Goal: Task Accomplishment & Management: Manage account settings

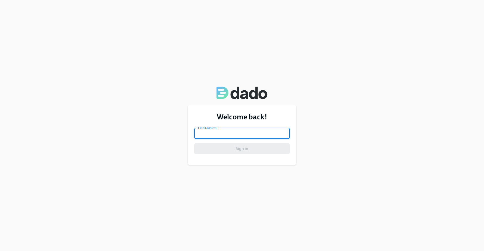
click at [246, 131] on input "email" at bounding box center [241, 133] width 95 height 11
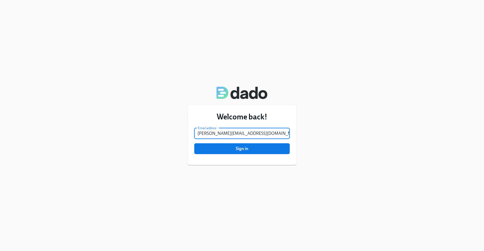
type input "[PERSON_NAME][EMAIL_ADDRESS][DOMAIN_NAME]"
click at [194, 143] on button "Sign in" at bounding box center [241, 148] width 95 height 11
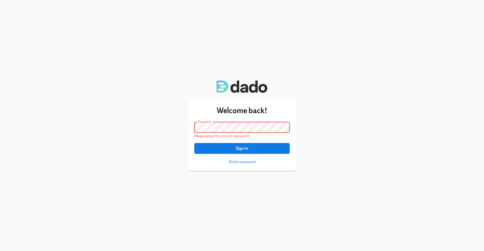
click at [194, 143] on button "Sign in" at bounding box center [241, 148] width 95 height 11
click at [134, 122] on div "Welcome back! Email address [PERSON_NAME][EMAIL_ADDRESS][DOMAIN_NAME] Email add…" at bounding box center [242, 125] width 484 height 251
click at [194, 143] on button "Sign in" at bounding box center [241, 148] width 95 height 11
click at [247, 157] on form "Email address [PERSON_NAME][EMAIL_ADDRESS][DOMAIN_NAME] Email address Password …" at bounding box center [241, 143] width 95 height 42
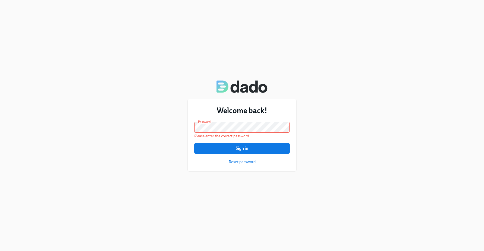
click at [245, 160] on span "Reset password" at bounding box center [242, 161] width 27 height 5
click at [246, 162] on span "Reset password" at bounding box center [242, 161] width 27 height 5
click at [243, 161] on span "Reset password" at bounding box center [242, 161] width 27 height 5
click at [146, 93] on div "Welcome back! Email address [PERSON_NAME][EMAIL_ADDRESS][DOMAIN_NAME] Email add…" at bounding box center [242, 125] width 484 height 251
